Goal: Download file/media

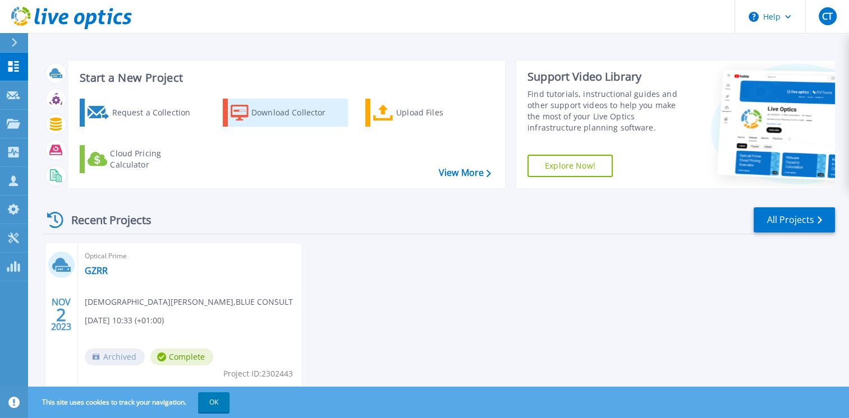
click at [275, 113] on div "Download Collector" at bounding box center [296, 113] width 90 height 22
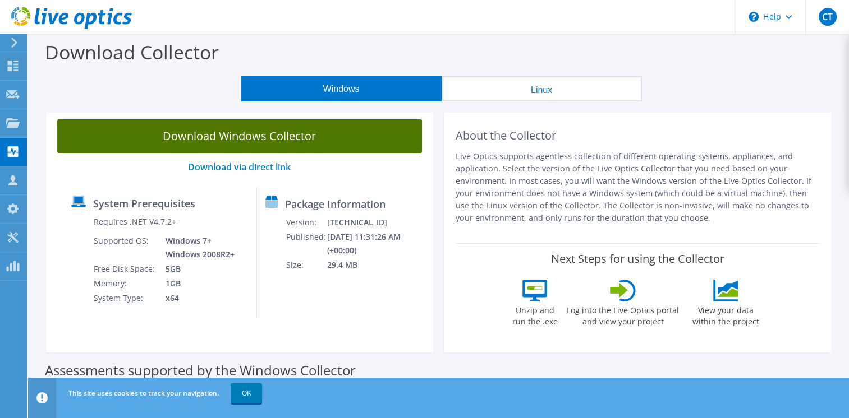
click at [295, 133] on link "Download Windows Collector" at bounding box center [239, 136] width 365 height 34
